Goal: Transaction & Acquisition: Purchase product/service

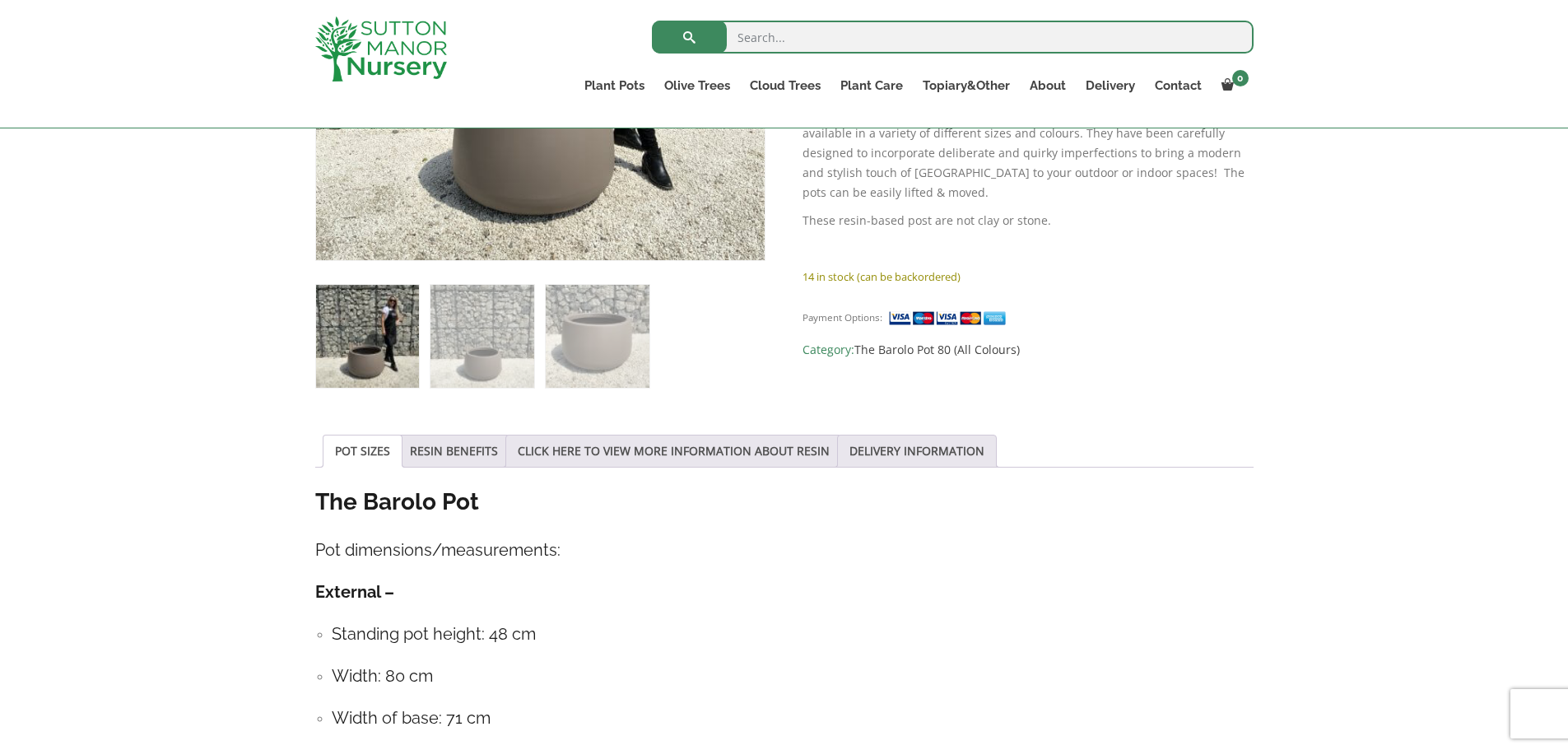
scroll to position [686, 0]
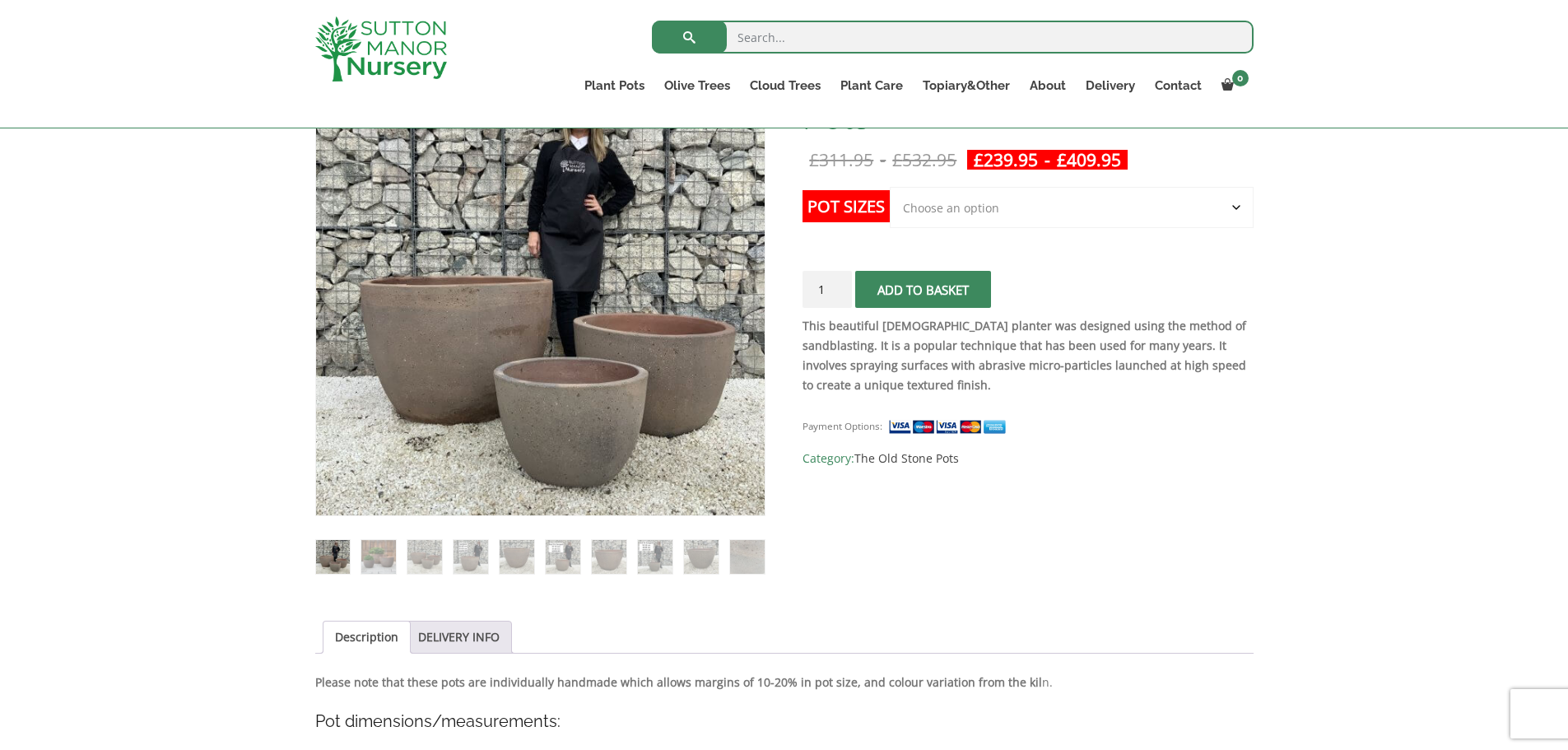
scroll to position [274, 0]
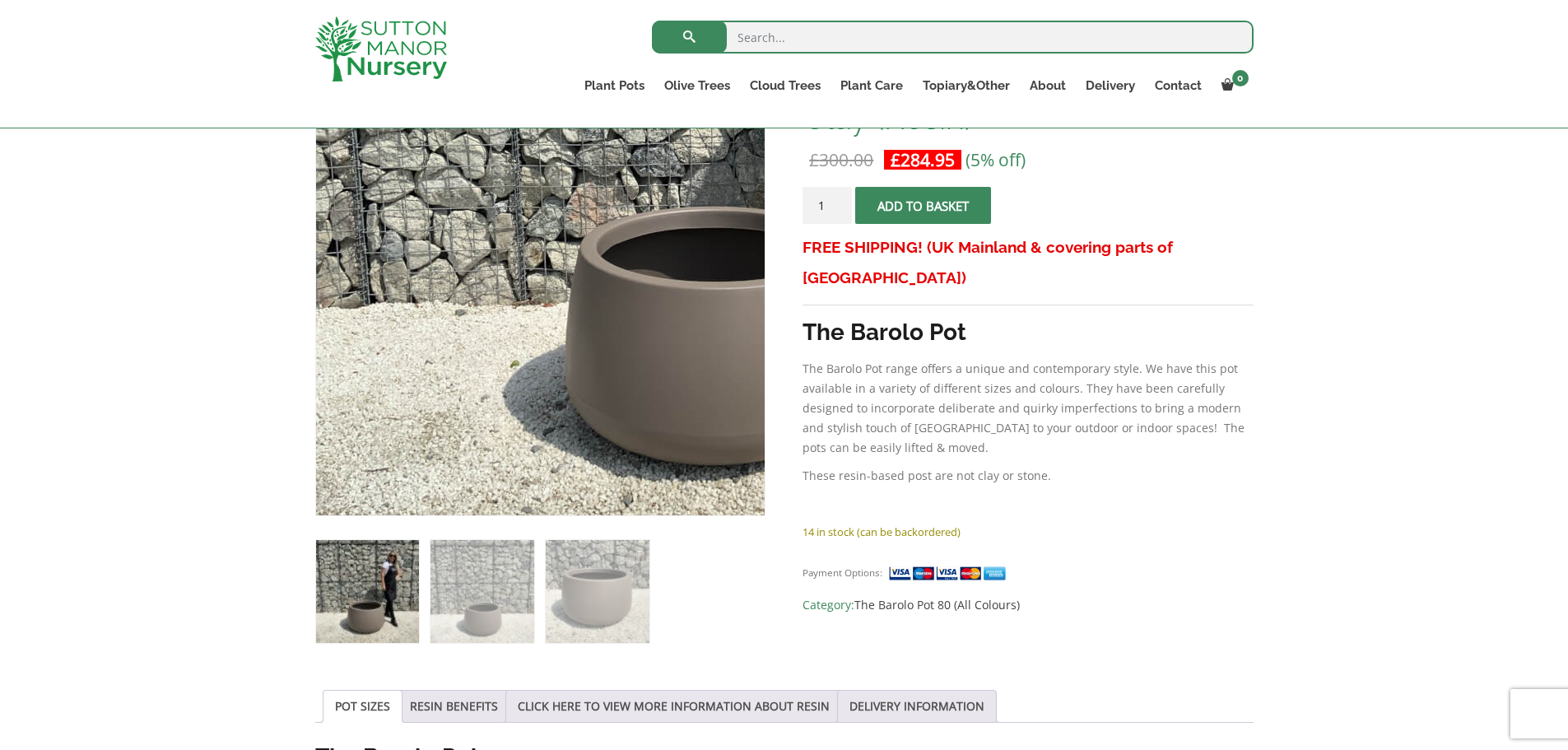
scroll to position [274, 0]
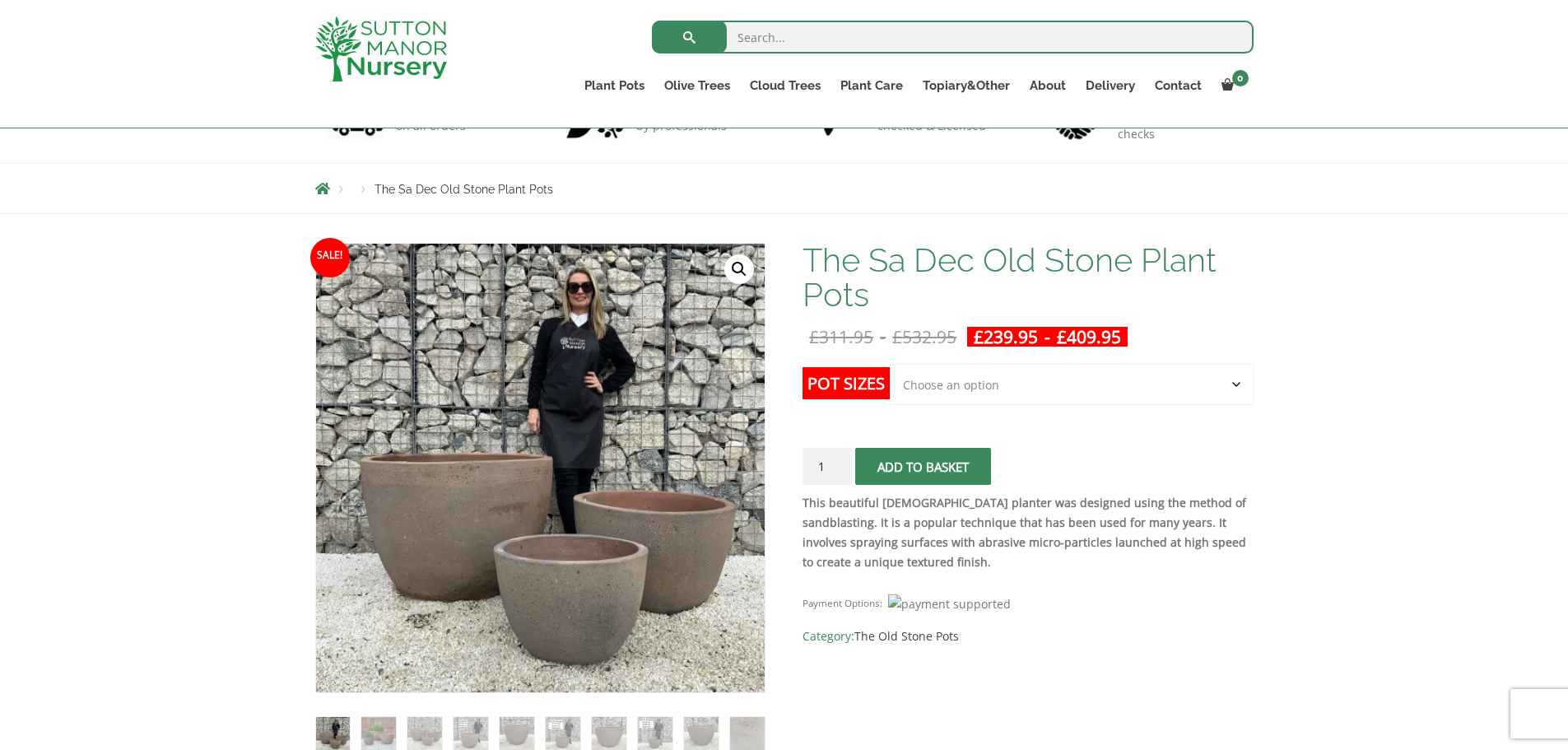
scroll to position [686, 0]
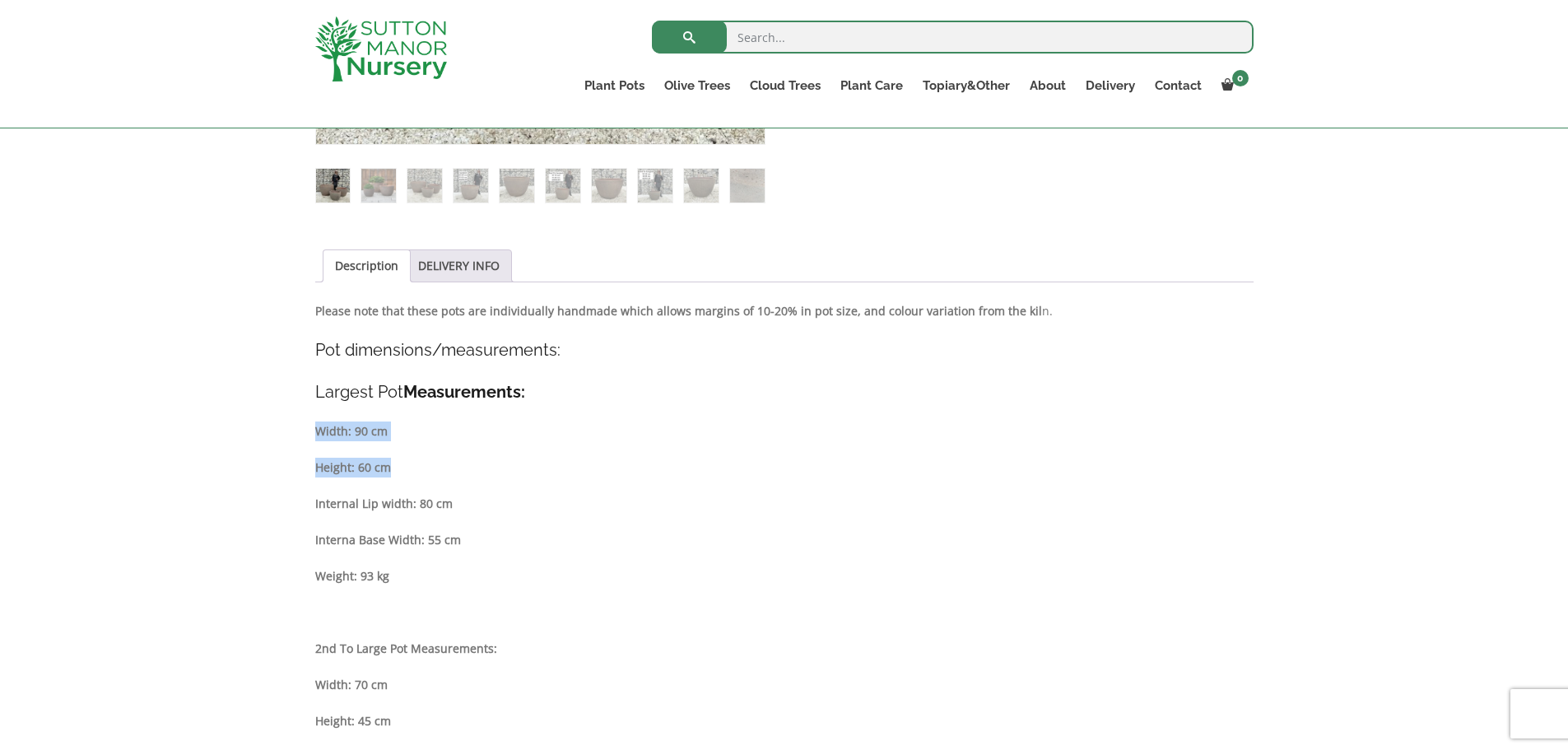
drag, startPoint x: 316, startPoint y: 434, endPoint x: 386, endPoint y: 466, distance: 77.0
click at [386, 466] on div "Description Please note that these pots are individually handmade which allows …" at bounding box center [784, 723] width 939 height 844
click at [337, 432] on strong "Width: 90 cm" at bounding box center [351, 431] width 73 height 15
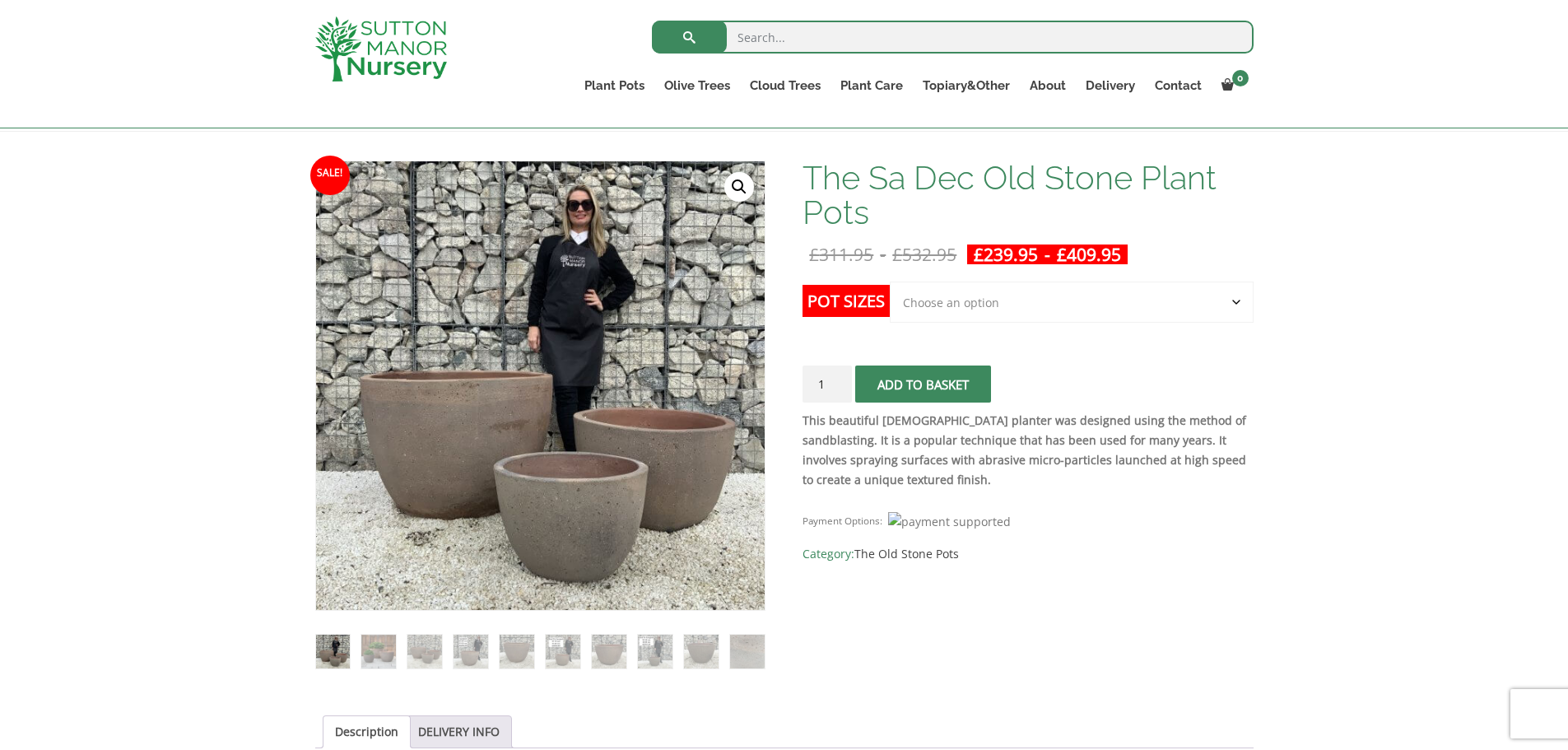
scroll to position [138, 0]
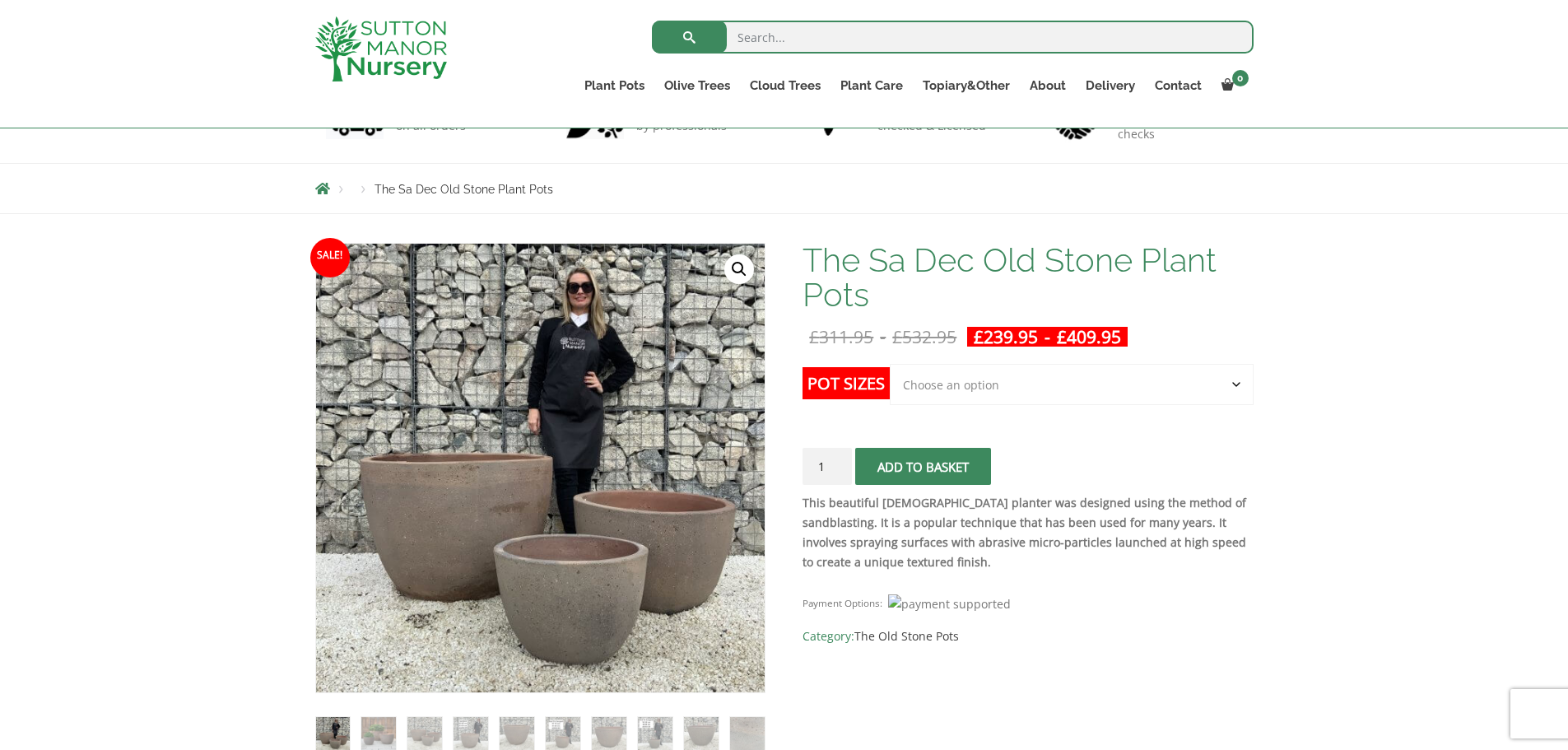
click at [951, 379] on select "Choose an option Click here to buy the 3rd to Largest Pot In The Picture Click …" at bounding box center [1071, 384] width 363 height 41
select select "Click here to buy the Largest pot In The Picture"
click at [890, 364] on select "Choose an option Click here to buy the 3rd to Largest Pot In The Picture Click …" at bounding box center [1071, 384] width 363 height 41
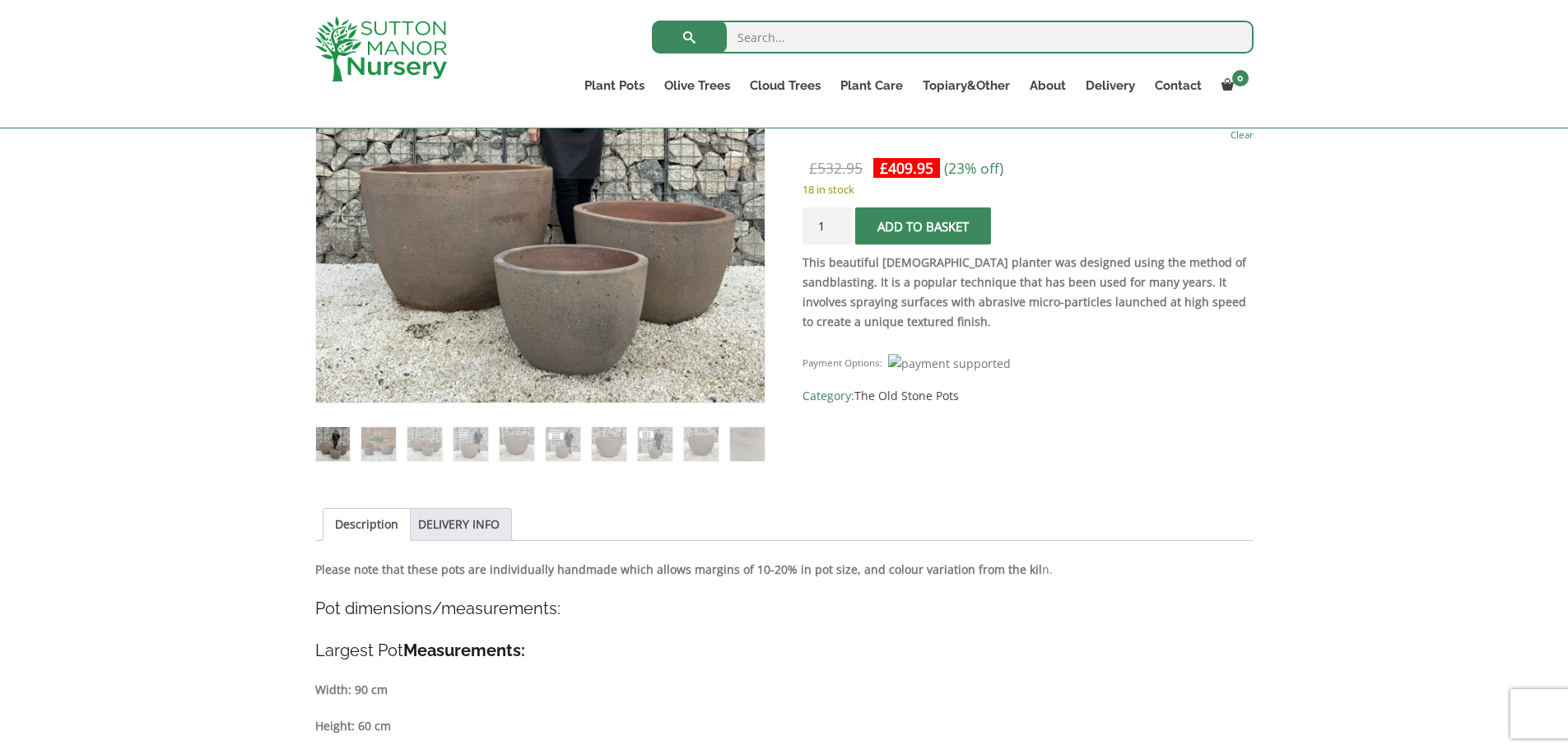
scroll to position [274, 0]
